Goal: Information Seeking & Learning: Learn about a topic

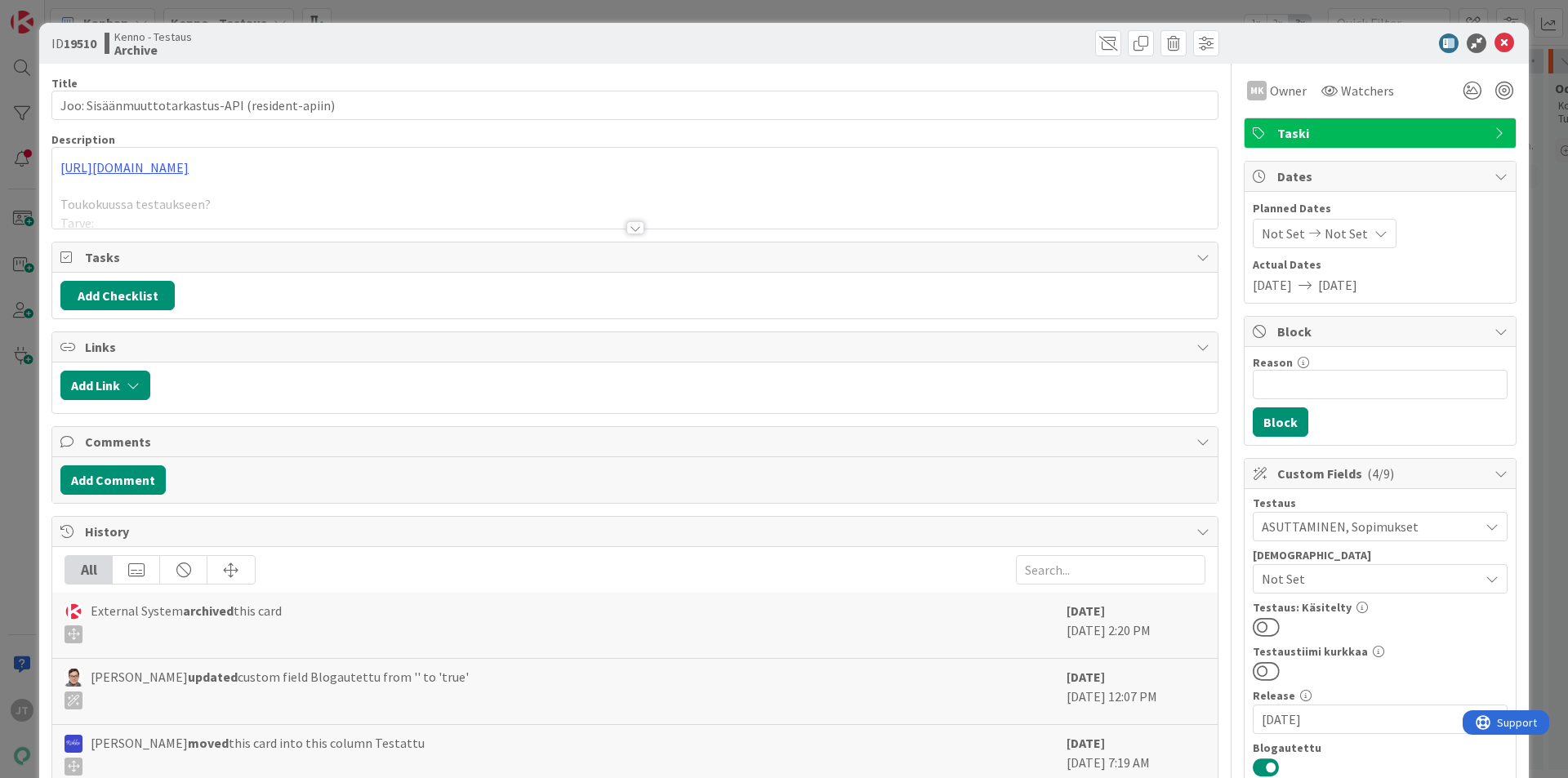
click at [634, 227] on div at bounding box center [635, 228] width 18 height 13
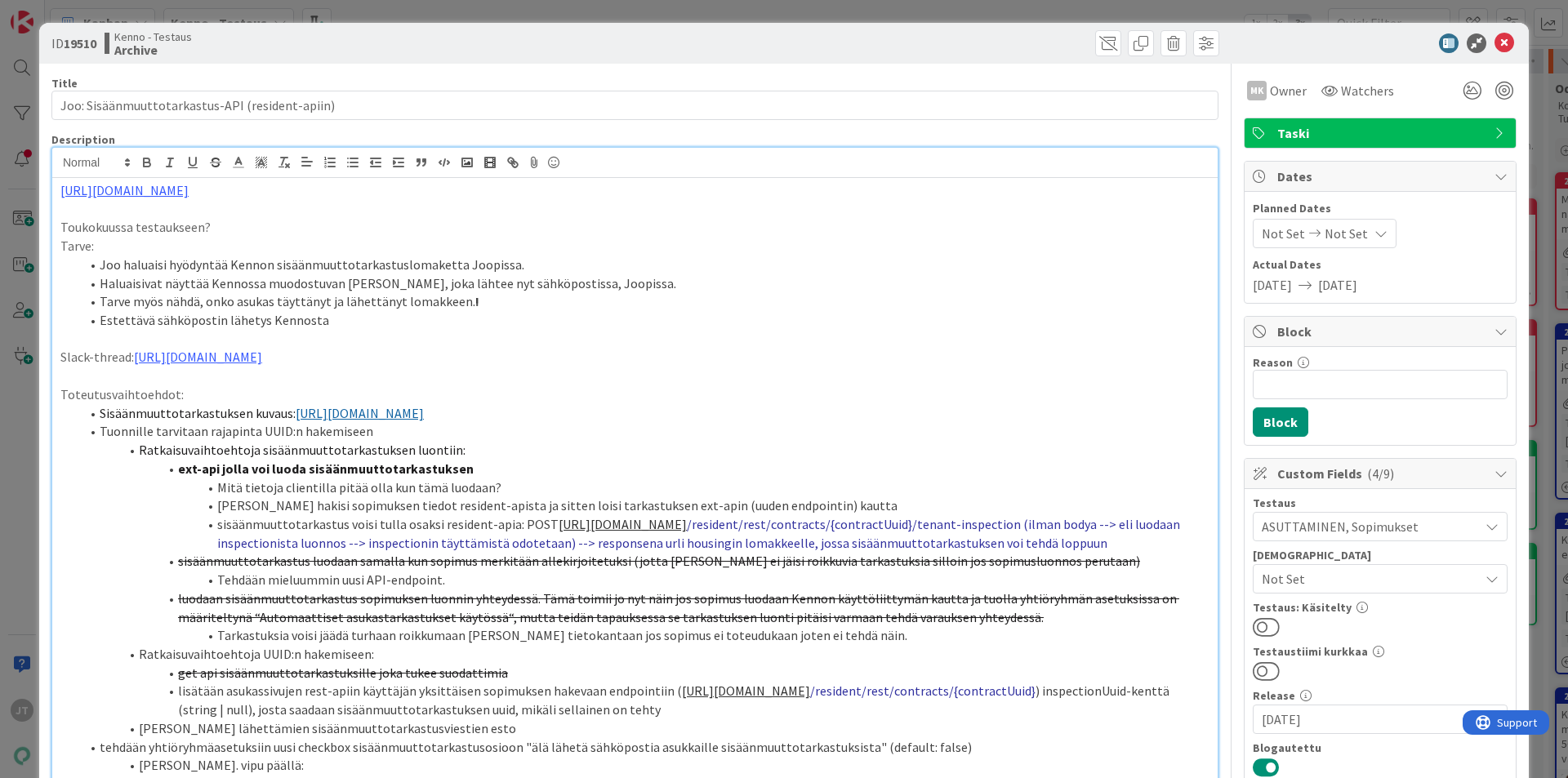
click at [627, 227] on p "Toukokuussa testaukseen?" at bounding box center [635, 227] width 1149 height 18
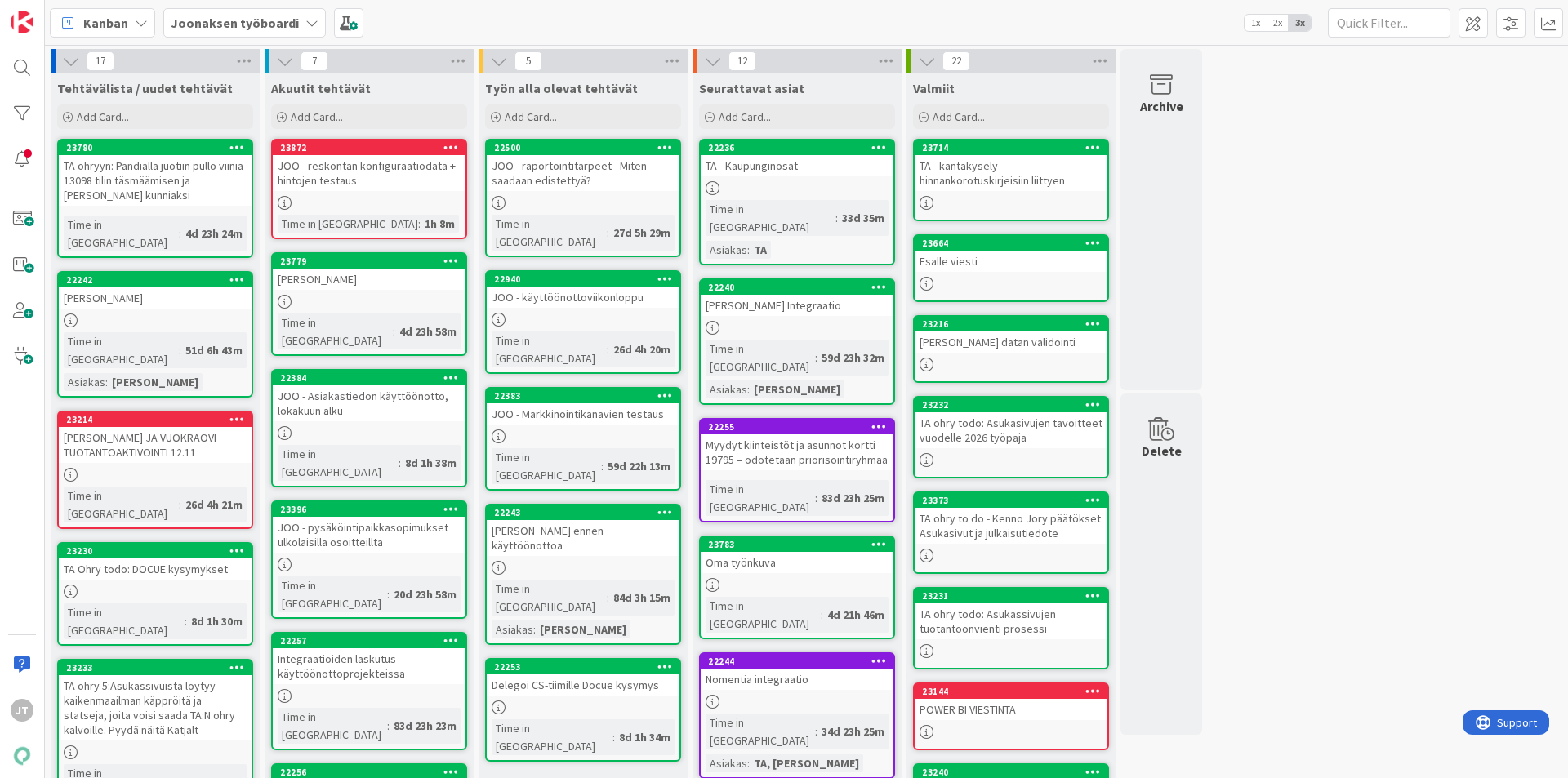
click at [254, 13] on span "Joonaksen työboardi" at bounding box center [235, 22] width 128 height 19
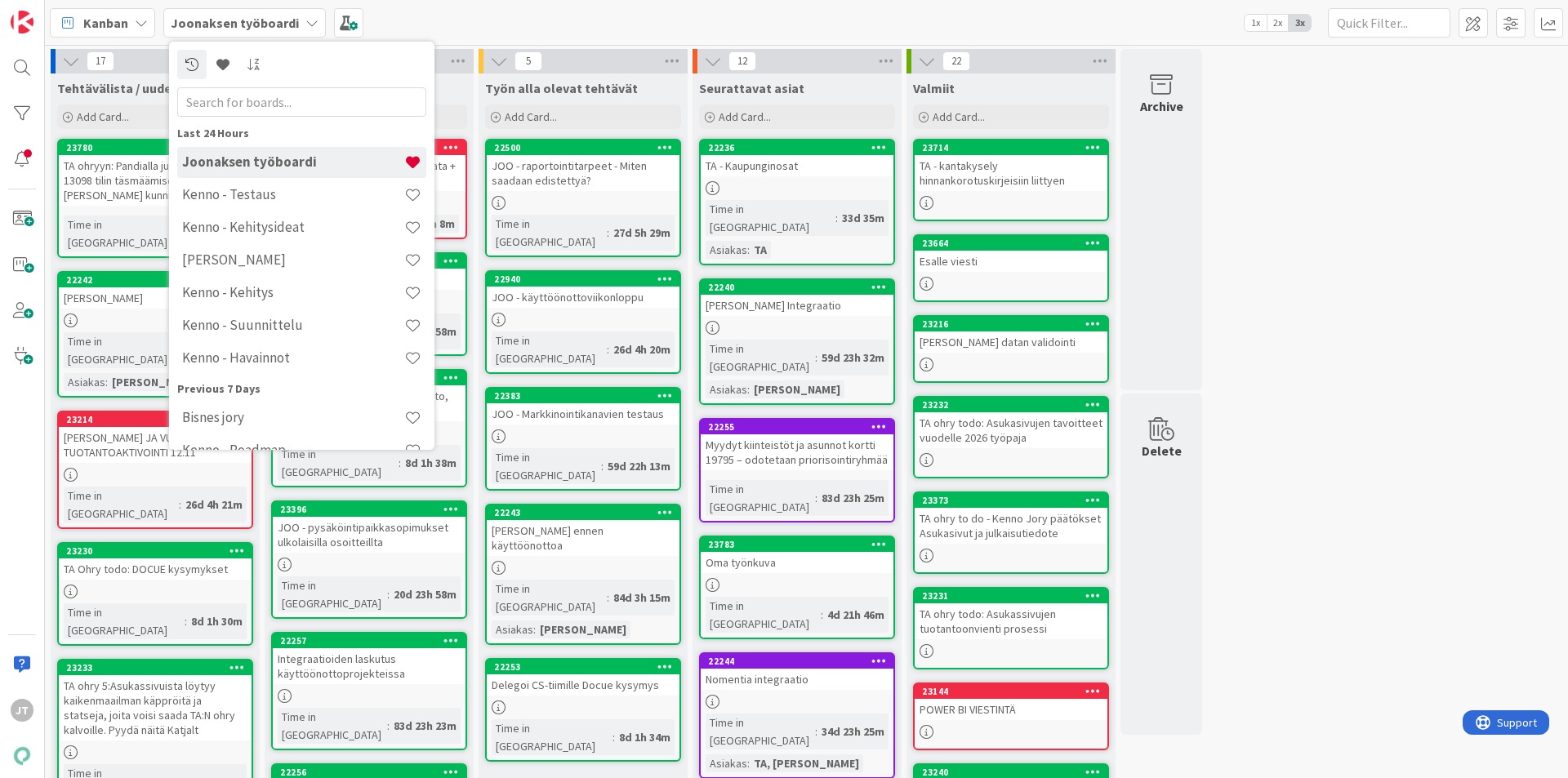
click at [252, 22] on b "Joonaksen työboardi" at bounding box center [235, 23] width 128 height 17
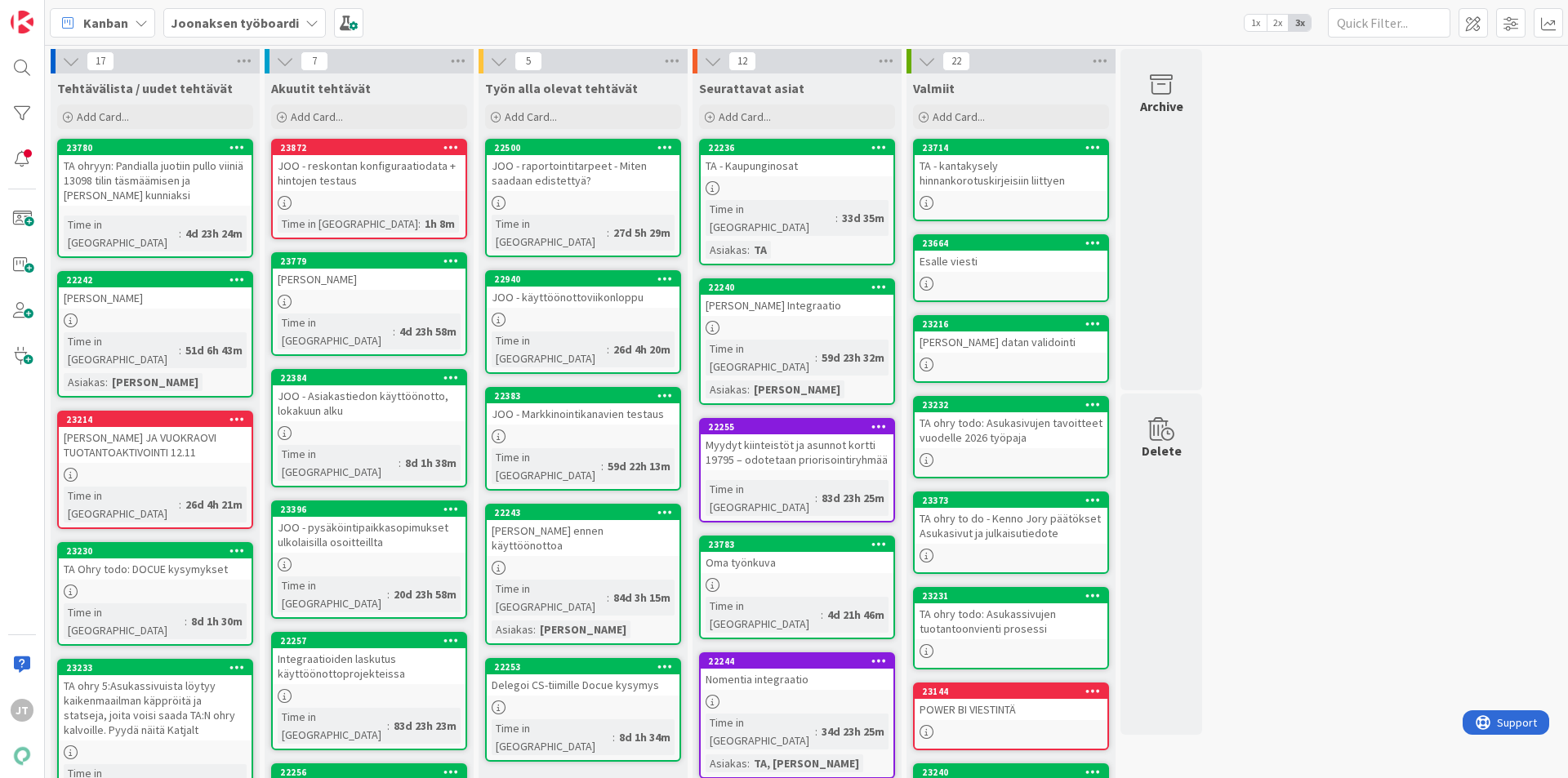
click at [407, 202] on div at bounding box center [369, 202] width 193 height 14
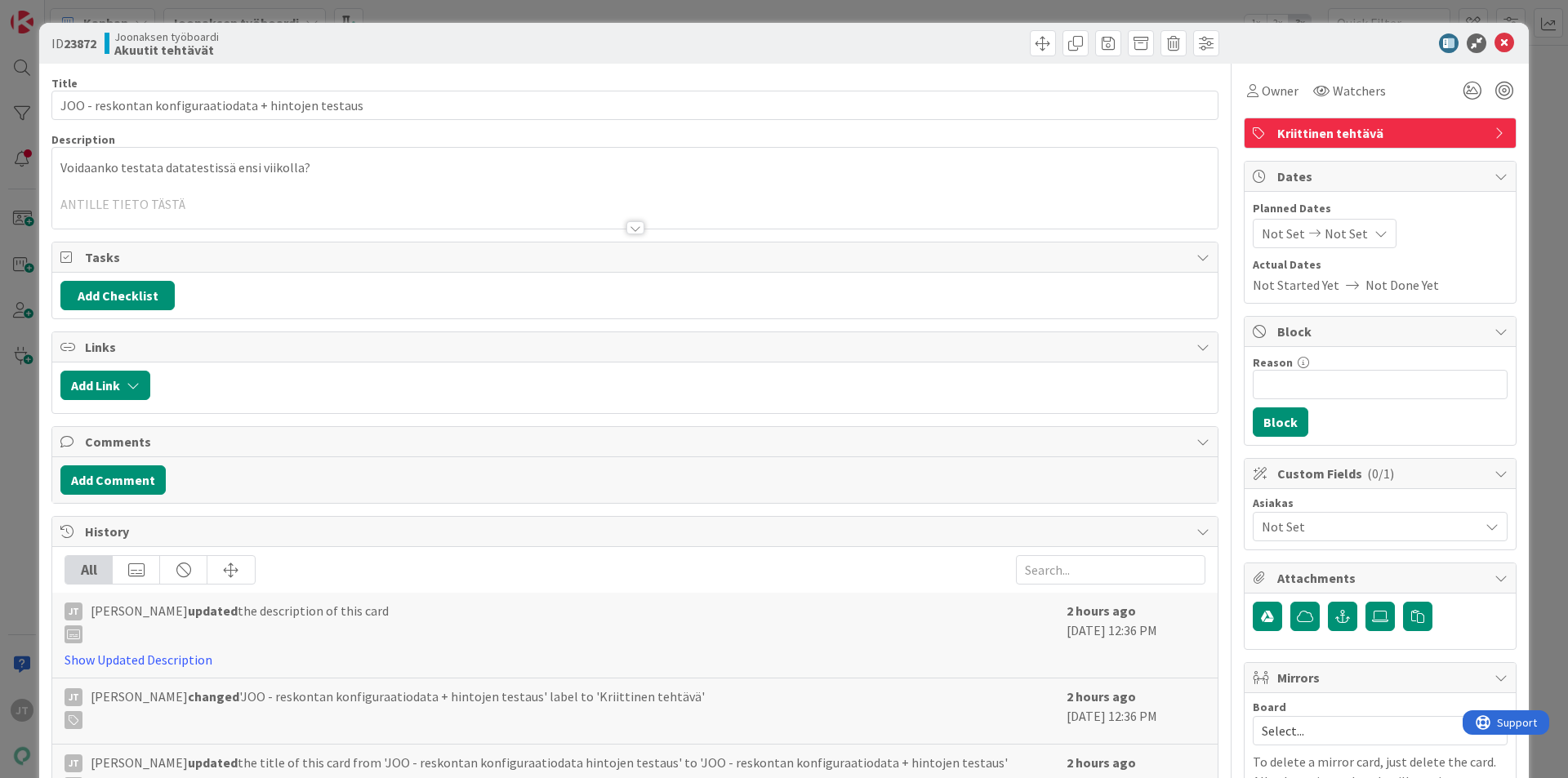
click at [310, 179] on div "Voidaanko testata datatestissä ensi viikolla? ANTILLE TIETO TÄSTÄ" at bounding box center [635, 192] width 1165 height 74
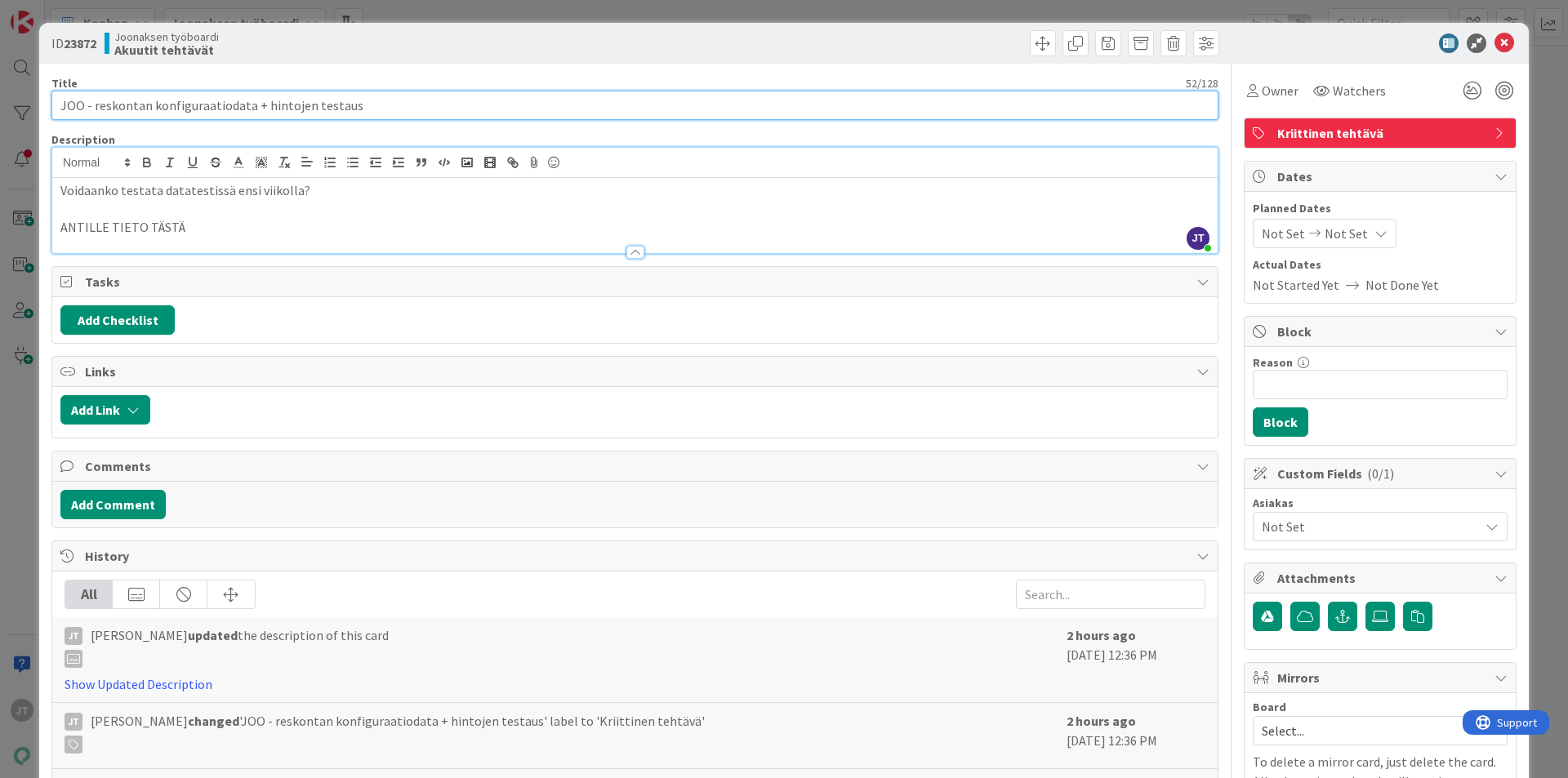
drag, startPoint x: 379, startPoint y: 105, endPoint x: 28, endPoint y: 112, distance: 351.1
click at [28, 112] on div "ID 23872 Joonaksen työboardi Akuutit tehtävät Title 52 / 128 JOO - reskontan ko…" at bounding box center [784, 389] width 1568 height 778
